Goal: Information Seeking & Learning: Learn about a topic

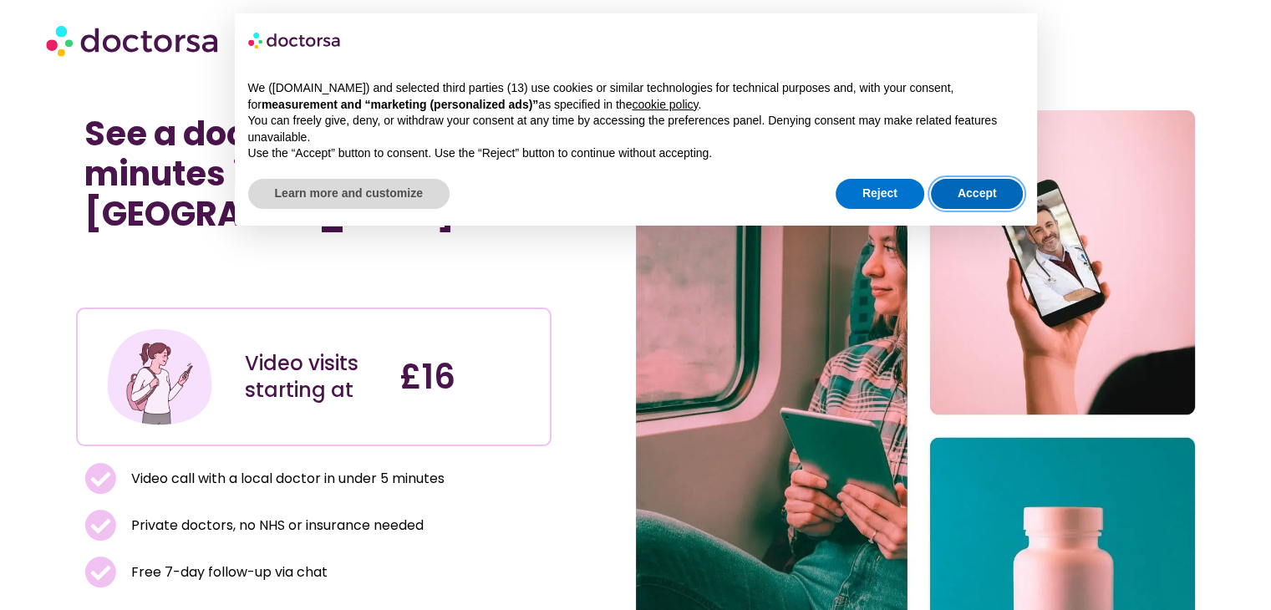
click at [983, 191] on button "Accept" at bounding box center [977, 194] width 93 height 30
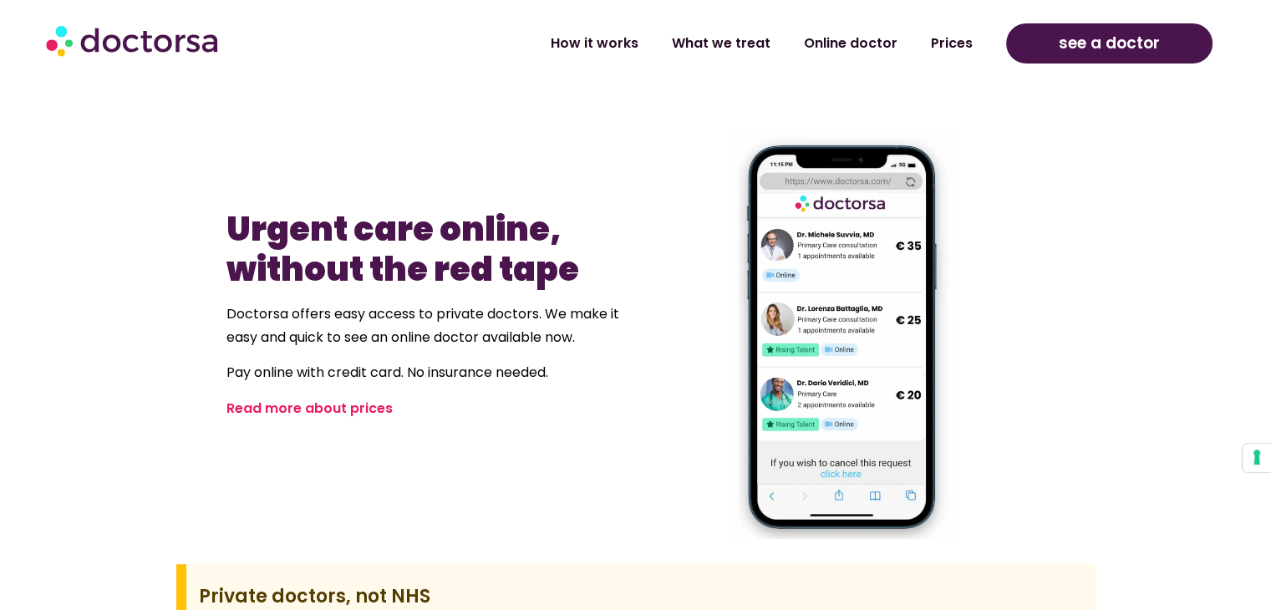
scroll to position [1028, 0]
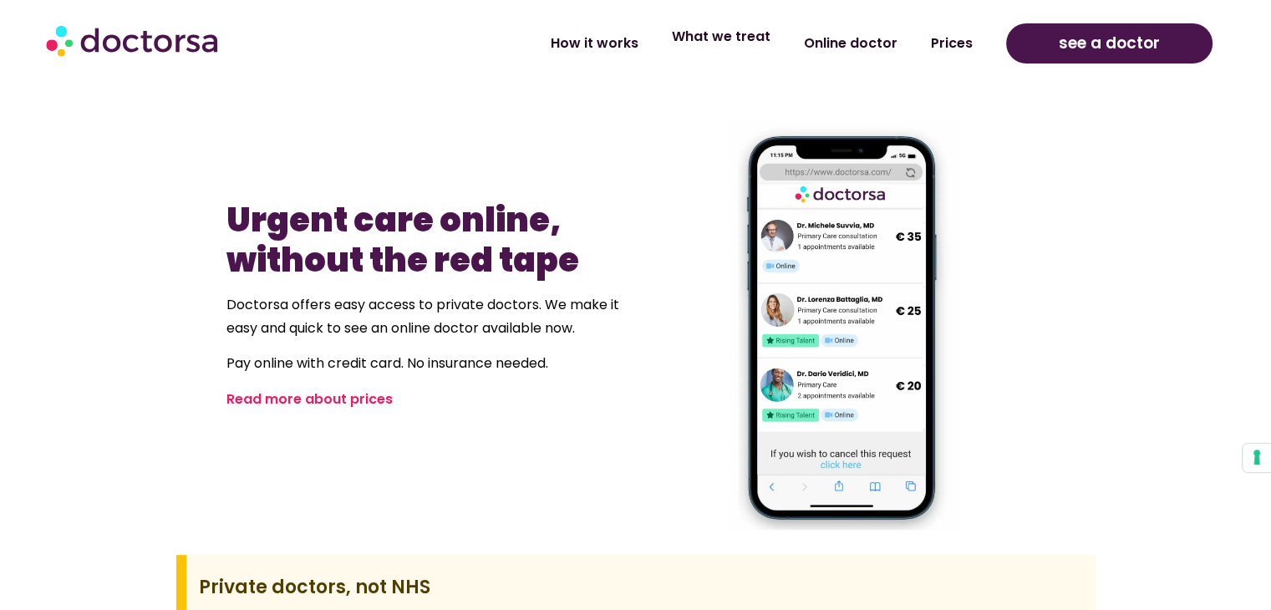
click at [736, 41] on link "What we treat" at bounding box center [721, 37] width 132 height 38
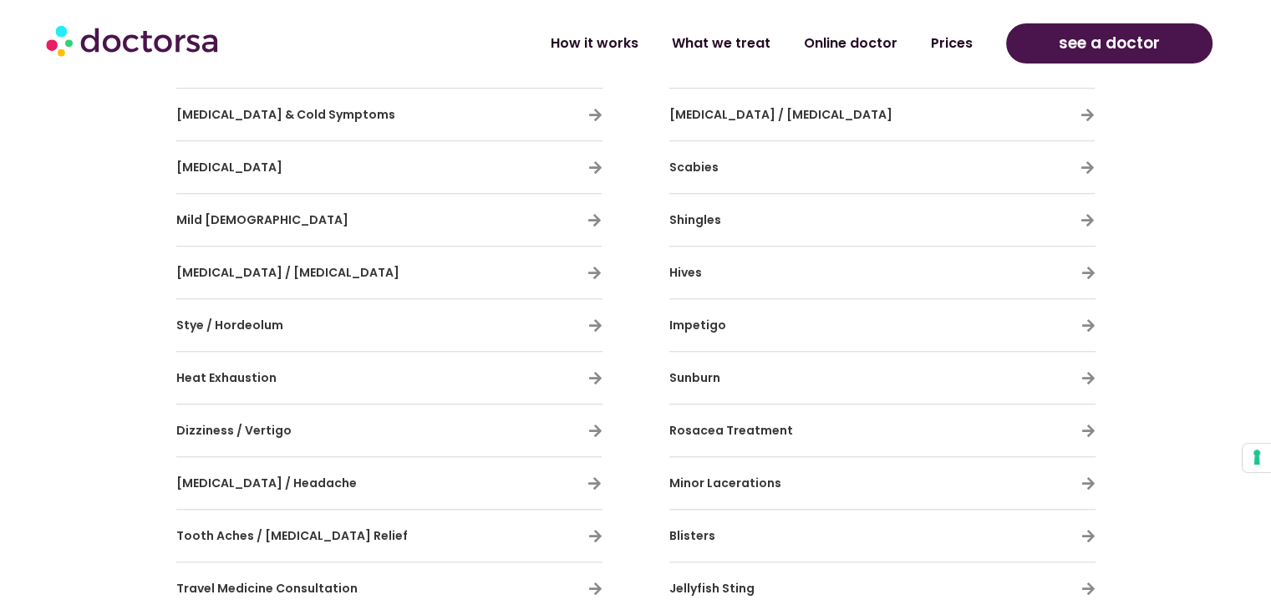
scroll to position [1317, 0]
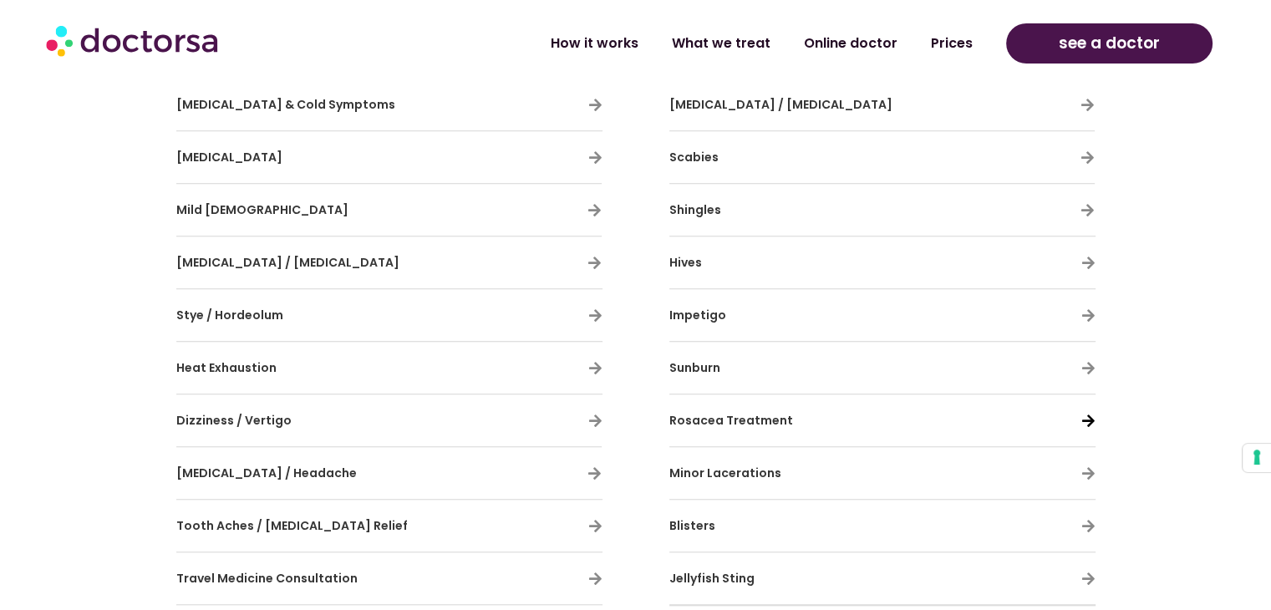
click at [1087, 419] on icon at bounding box center [1088, 421] width 14 height 14
